Goal: Task Accomplishment & Management: Manage account settings

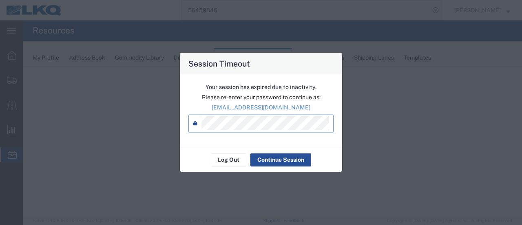
select select "28716"
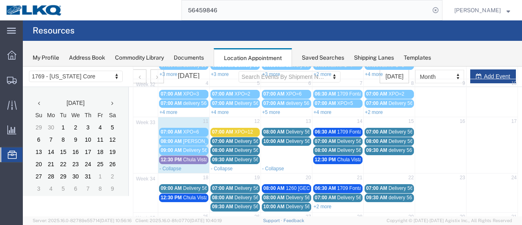
scroll to position [122, 0]
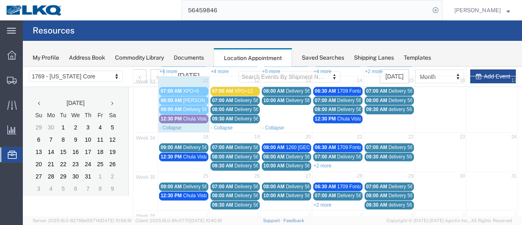
click at [173, 159] on td "12:30 PM Chula Vista Truck" at bounding box center [183, 161] width 51 height 18
select select "1"
select select
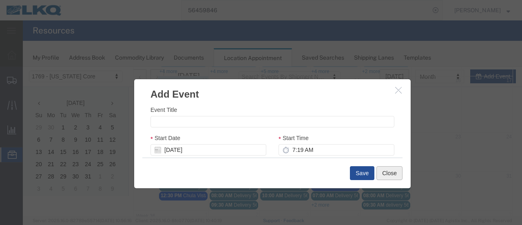
click at [393, 172] on button "Close" at bounding box center [389, 173] width 26 height 14
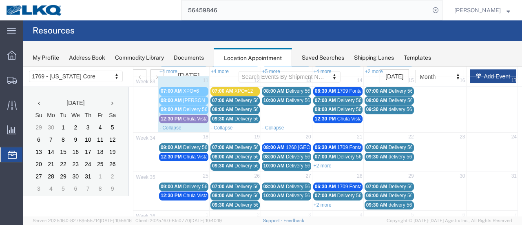
click at [176, 144] on span "09:00 AM" at bounding box center [171, 147] width 21 height 6
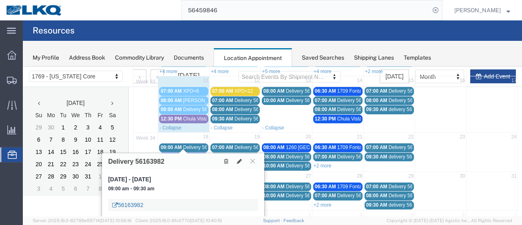
click at [137, 205] on link "56163982" at bounding box center [127, 205] width 31 height 8
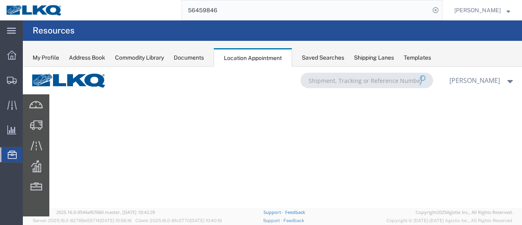
scroll to position [104, 0]
click at [183, 56] on div "Documents" at bounding box center [189, 57] width 30 height 9
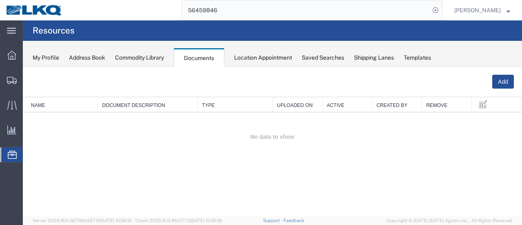
click at [259, 55] on div "Location Appointment" at bounding box center [263, 57] width 58 height 9
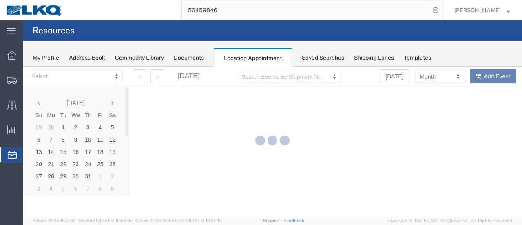
select select "28716"
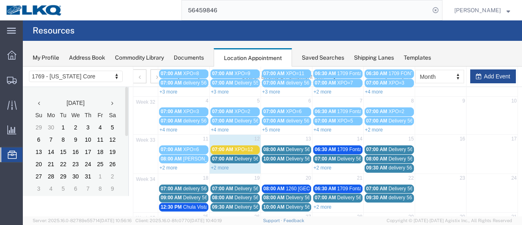
scroll to position [122, 0]
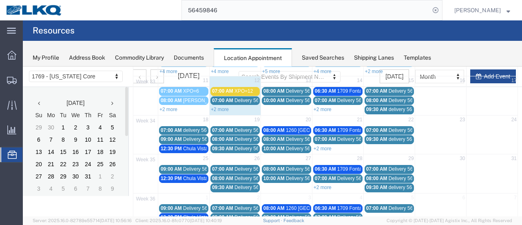
click at [183, 137] on span "Delivery 56163982" at bounding box center [203, 139] width 40 height 6
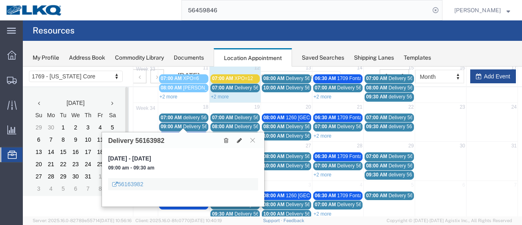
scroll to position [141, 0]
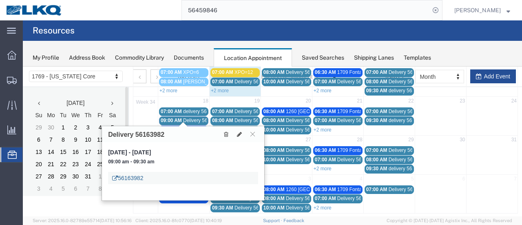
click at [133, 177] on link "56163982" at bounding box center [127, 178] width 31 height 8
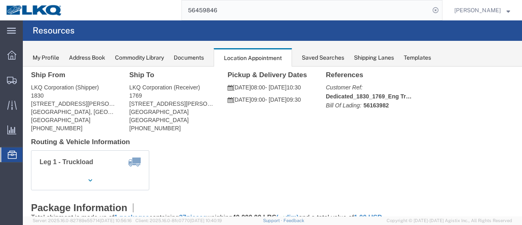
scroll to position [0, 0]
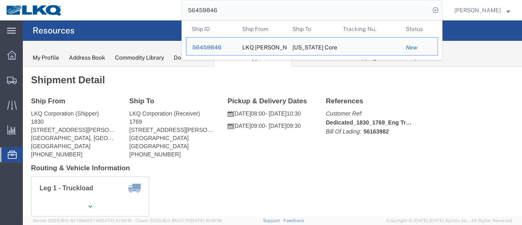
drag, startPoint x: 228, startPoint y: 10, endPoint x: 198, endPoint y: 8, distance: 29.8
click at [198, 8] on input "56459846" at bounding box center [306, 10] width 248 height 20
click h2 "Shipment Detail"
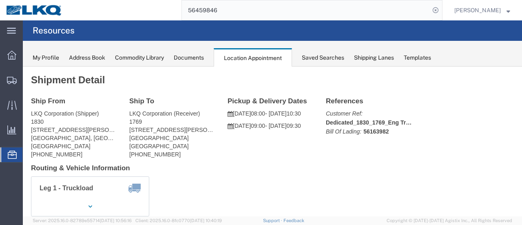
click at [192, 56] on div "Documents" at bounding box center [189, 57] width 30 height 9
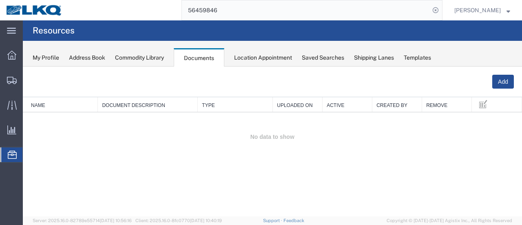
click at [257, 59] on div "Location Appointment" at bounding box center [263, 57] width 58 height 9
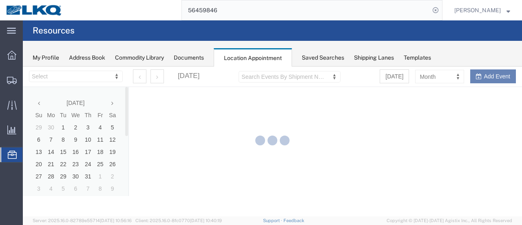
select select "28716"
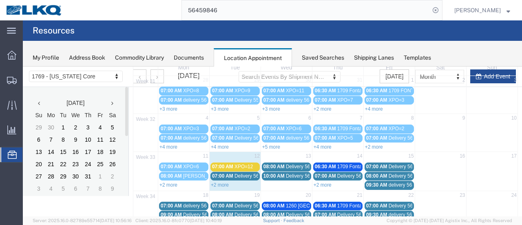
scroll to position [122, 0]
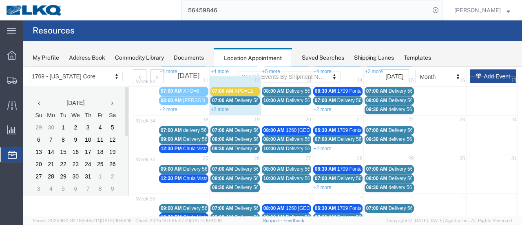
click at [175, 128] on span "07:00 AM" at bounding box center [171, 130] width 21 height 6
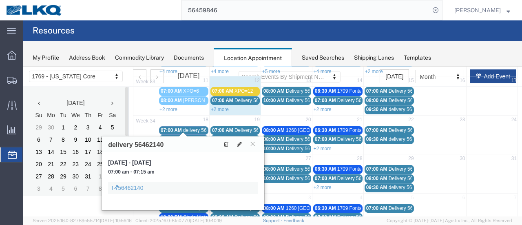
click at [255, 144] on button at bounding box center [252, 144] width 11 height 8
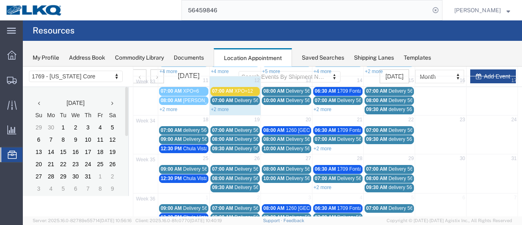
click at [182, 136] on div "09:00 AM Delivery 56163982" at bounding box center [184, 139] width 46 height 6
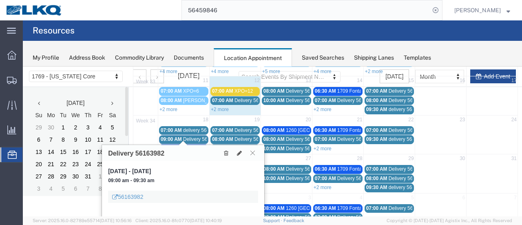
click at [254, 154] on icon at bounding box center [252, 152] width 4 height 5
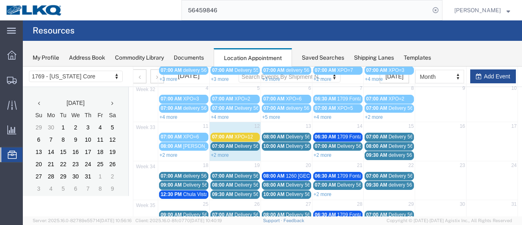
scroll to position [41, 0]
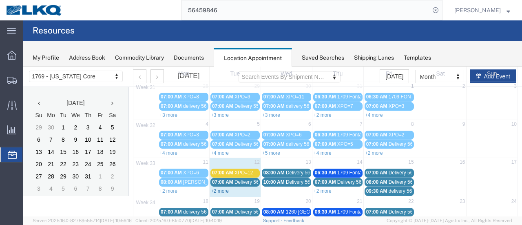
click at [220, 188] on link "+2 more" at bounding box center [220, 191] width 18 height 6
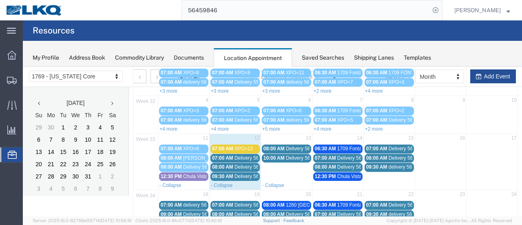
scroll to position [82, 0]
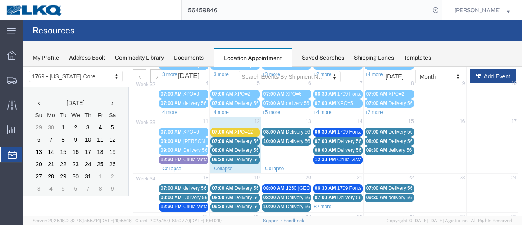
click at [219, 138] on span "07:00 AM" at bounding box center [222, 141] width 21 height 6
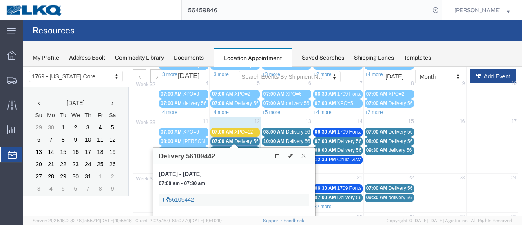
click at [183, 199] on link "56109442" at bounding box center [178, 199] width 31 height 8
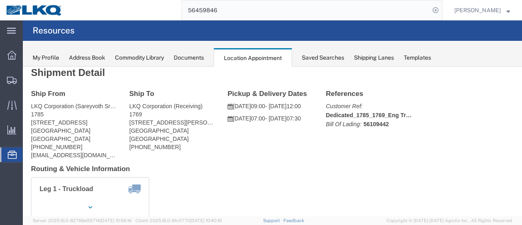
scroll to position [0, 0]
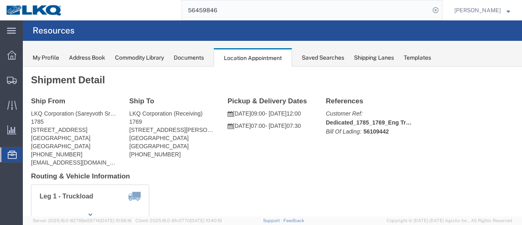
click at [191, 57] on div "Documents" at bounding box center [189, 57] width 30 height 9
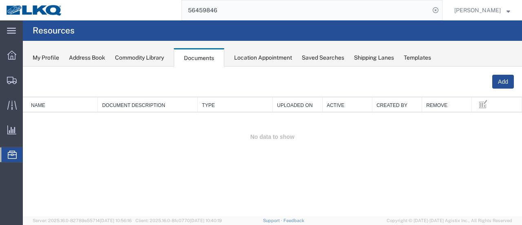
click at [249, 55] on div "Location Appointment" at bounding box center [263, 57] width 58 height 9
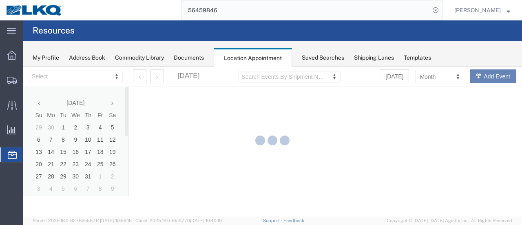
select select "28716"
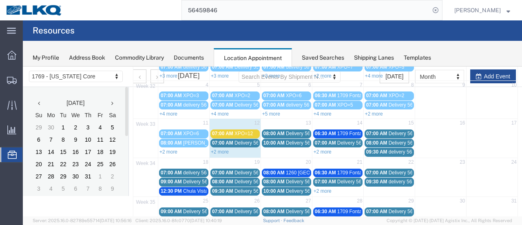
scroll to position [82, 0]
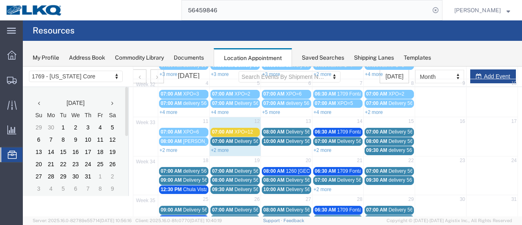
click at [226, 138] on span "07:00 AM" at bounding box center [222, 141] width 21 height 6
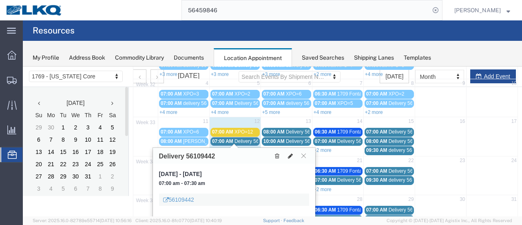
click at [289, 157] on icon at bounding box center [290, 156] width 5 height 6
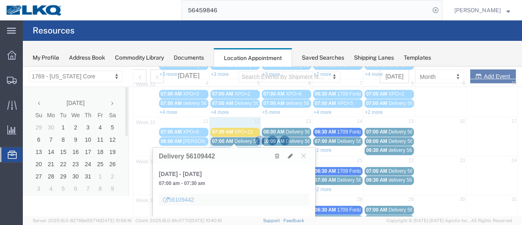
select select "1"
select select
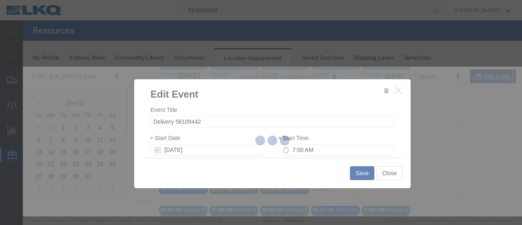
select select
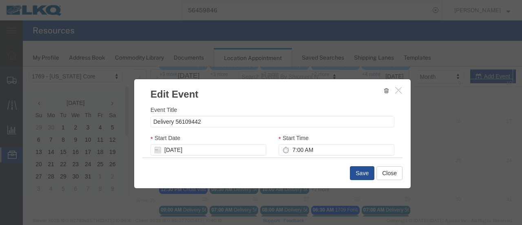
scroll to position [122, 0]
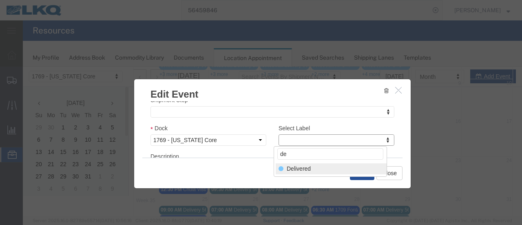
type input "de"
select select "40"
click at [356, 169] on button "Save" at bounding box center [362, 173] width 24 height 14
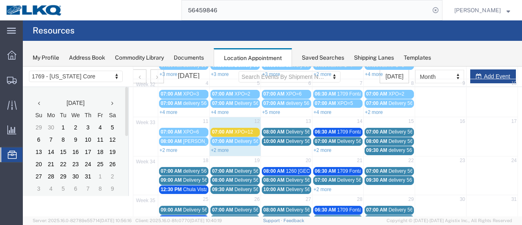
scroll to position [52, 0]
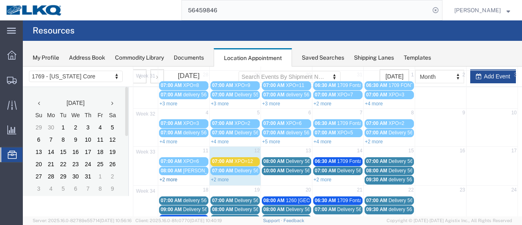
click at [170, 177] on link "+2 more" at bounding box center [168, 180] width 18 height 6
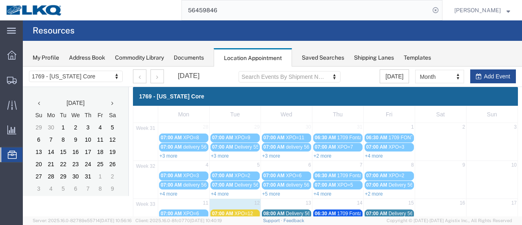
scroll to position [41, 0]
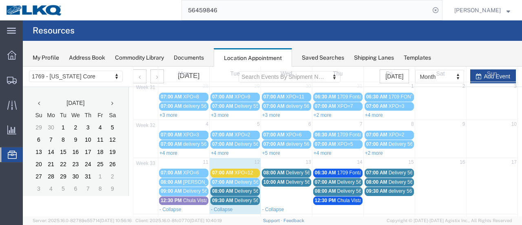
click at [281, 160] on td "13" at bounding box center [286, 163] width 51 height 10
select select "1"
select select
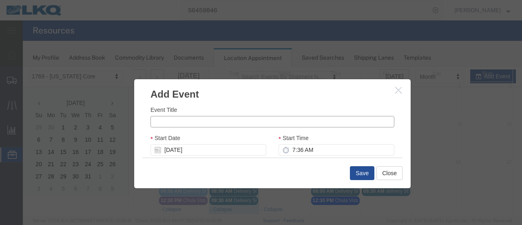
click at [192, 123] on input "Event Title" at bounding box center [272, 121] width 244 height 11
type input "Tforce=7"
click at [288, 148] on input "7:36 AM" at bounding box center [336, 149] width 116 height 11
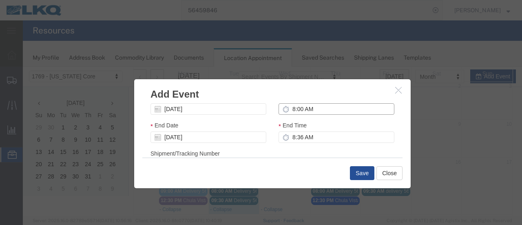
type input "8:00 AM"
click at [338, 149] on div "Shipment/Tracking Number Shipment/Tracking Number Shipment/Tracking Number" at bounding box center [272, 160] width 244 height 22
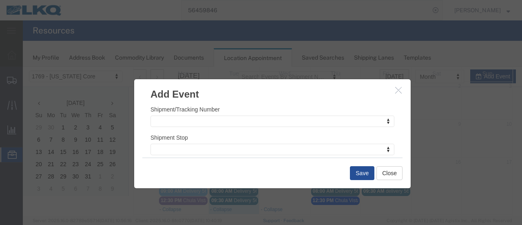
scroll to position [122, 0]
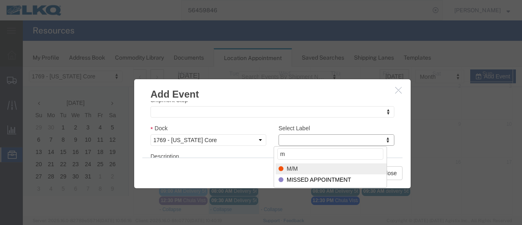
type input "m"
select select "24"
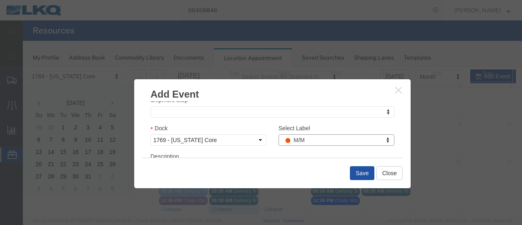
click at [356, 173] on button "Save" at bounding box center [362, 173] width 24 height 14
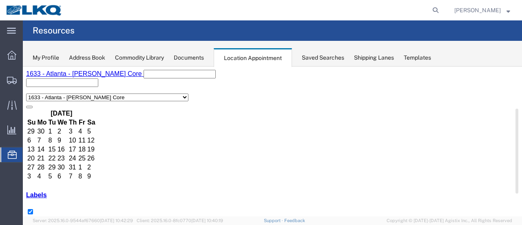
click at [191, 62] on div "My Profile Address Book Commodity Library Documents Location Appointment Saved …" at bounding box center [272, 54] width 499 height 26
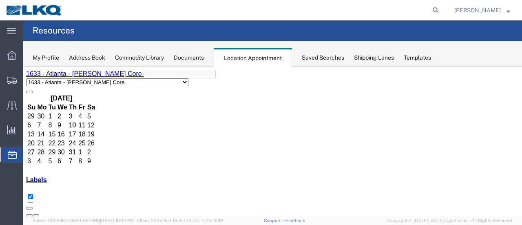
select select "28716"
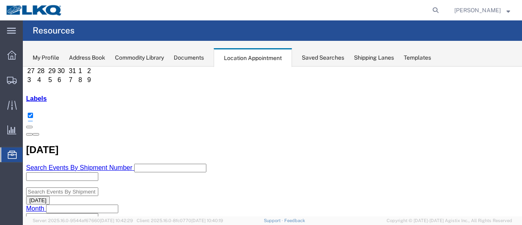
scroll to position [82, 0]
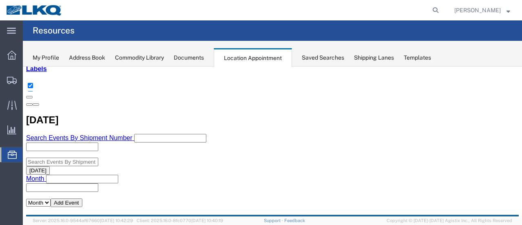
scroll to position [158, 0]
